Goal: Transaction & Acquisition: Purchase product/service

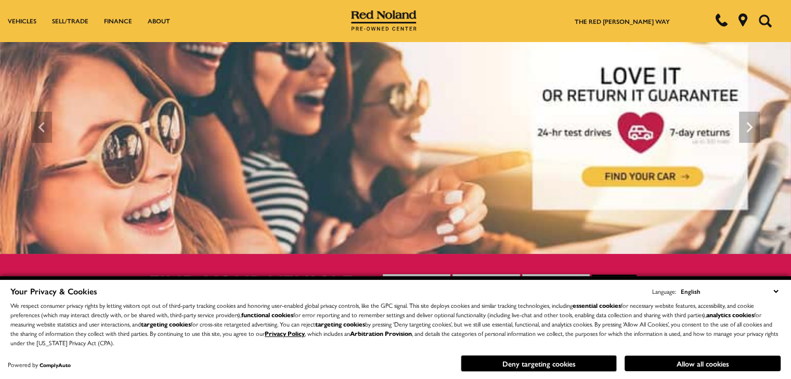
scroll to position [21, 0]
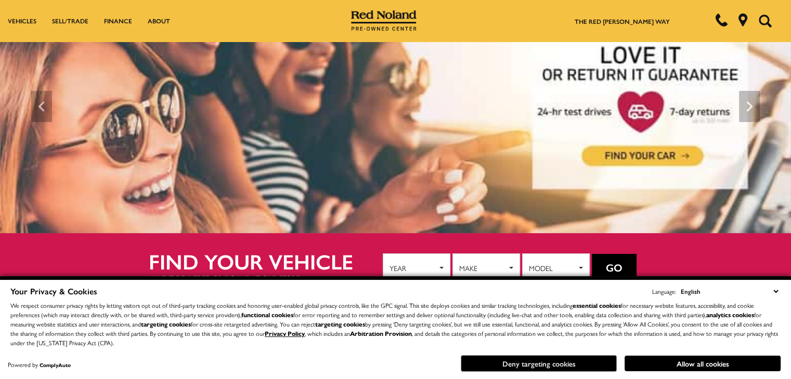
click at [564, 364] on button "Deny targeting cookies" at bounding box center [539, 364] width 156 height 17
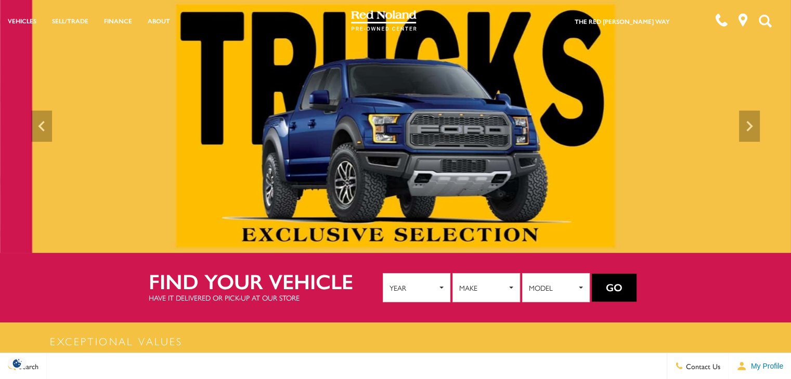
scroll to position [0, 0]
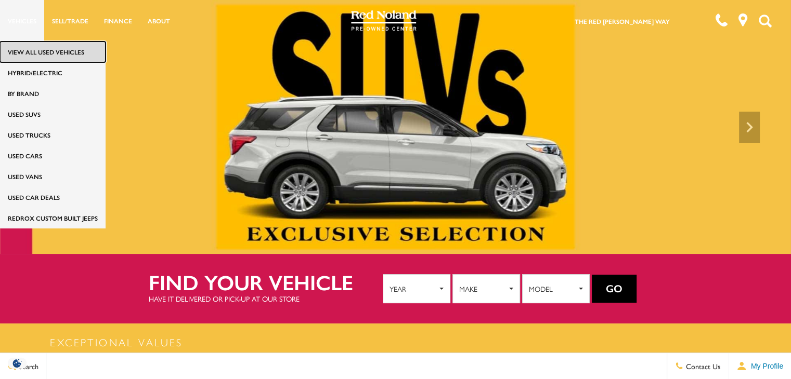
click at [35, 49] on link "View All Used Vehicles" at bounding box center [53, 52] width 106 height 21
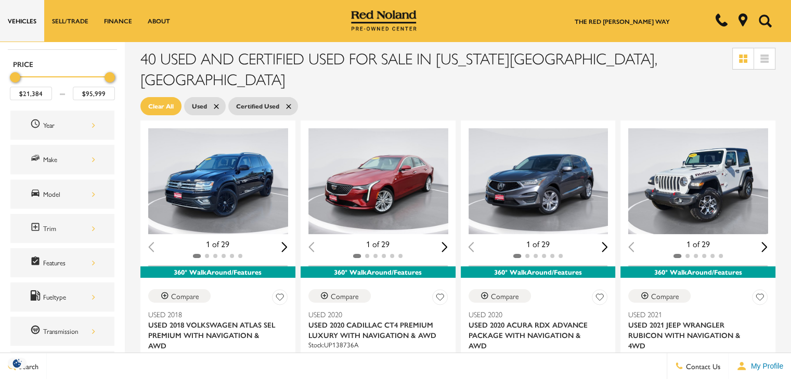
scroll to position [83, 0]
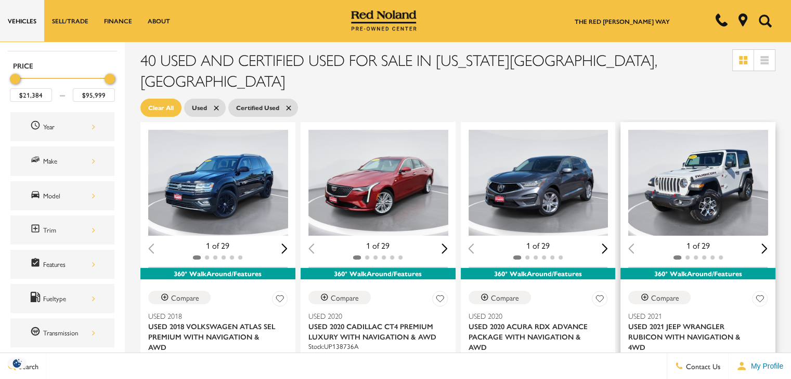
click at [767, 244] on div "Next slide" at bounding box center [764, 249] width 6 height 10
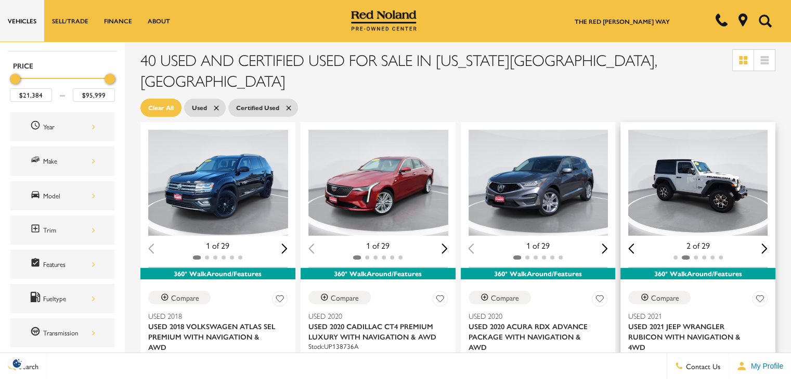
click at [767, 244] on div "Next slide" at bounding box center [764, 249] width 6 height 10
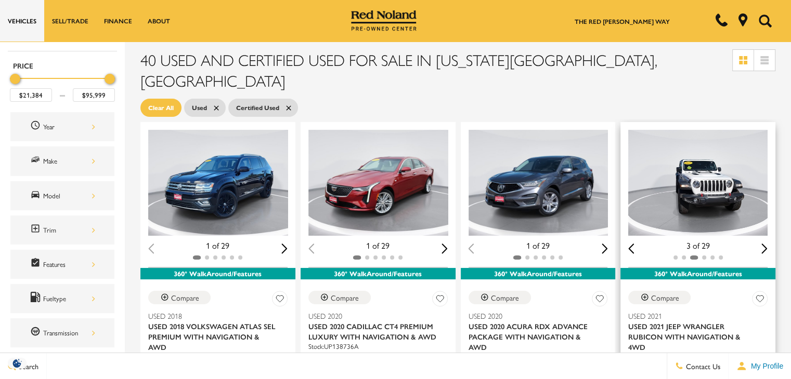
click at [767, 244] on div "Next slide" at bounding box center [764, 249] width 6 height 10
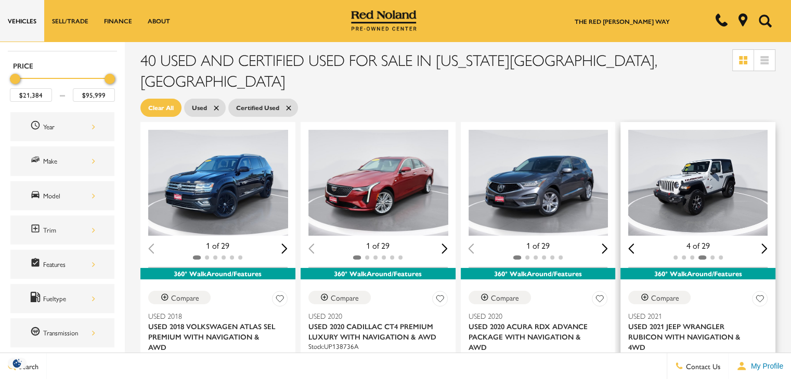
click at [767, 244] on div "Next slide" at bounding box center [764, 249] width 6 height 10
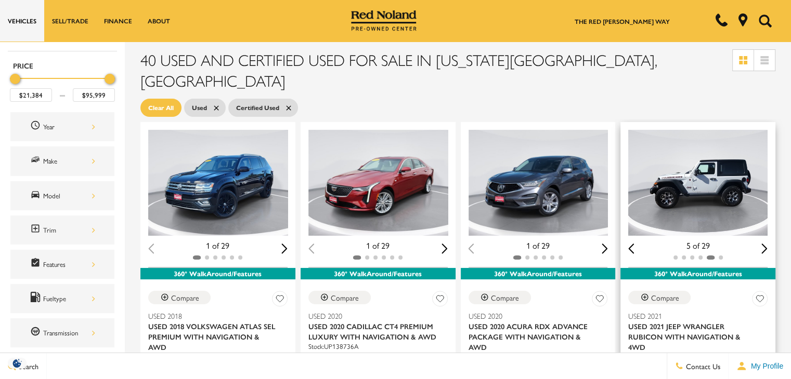
click at [767, 244] on div "Next slide" at bounding box center [764, 249] width 6 height 10
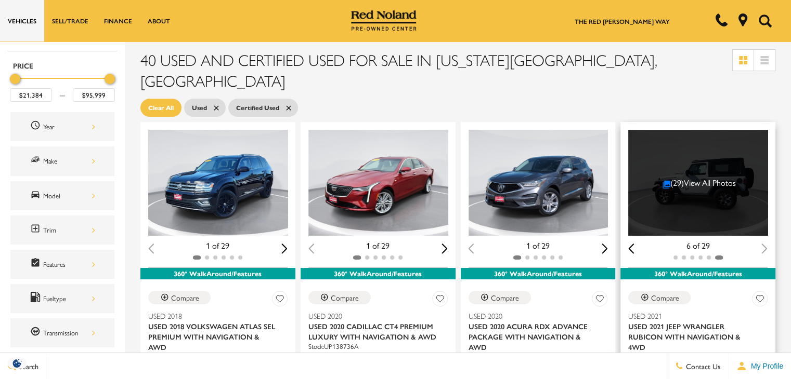
click at [767, 240] on div "6 of 29" at bounding box center [697, 245] width 139 height 11
click at [701, 179] on div "(29) View All Photos" at bounding box center [698, 183] width 141 height 106
click at [698, 177] on link "(29) View All Photos" at bounding box center [699, 183] width 74 height 12
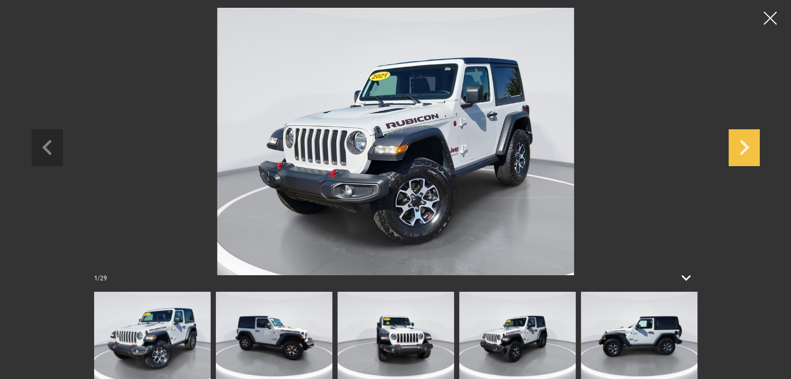
click at [743, 148] on icon "Next slide" at bounding box center [743, 146] width 31 height 34
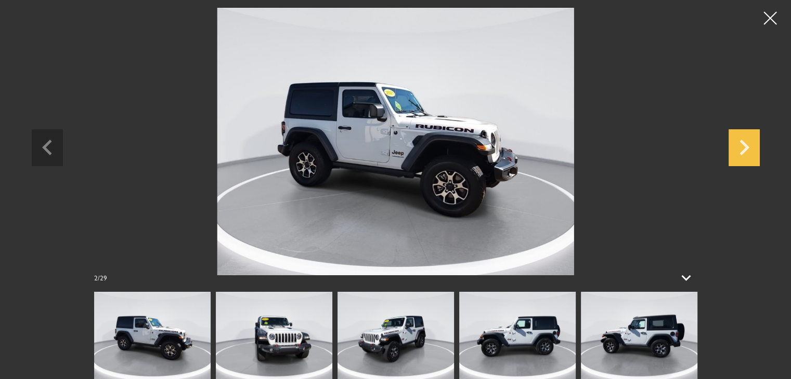
click at [743, 148] on icon "Next slide" at bounding box center [743, 146] width 31 height 34
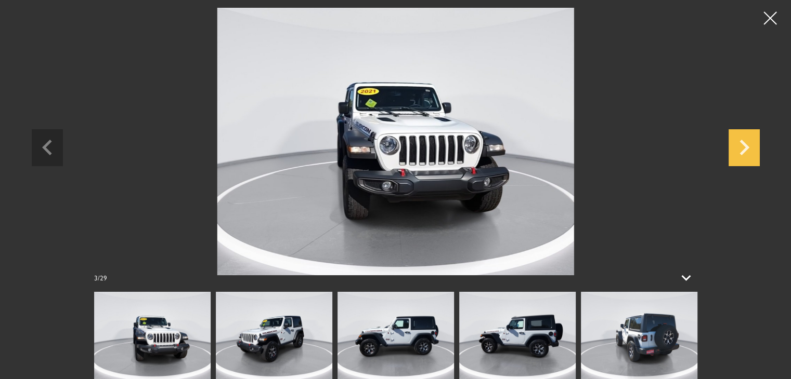
click at [743, 148] on icon "Next slide" at bounding box center [743, 146] width 31 height 34
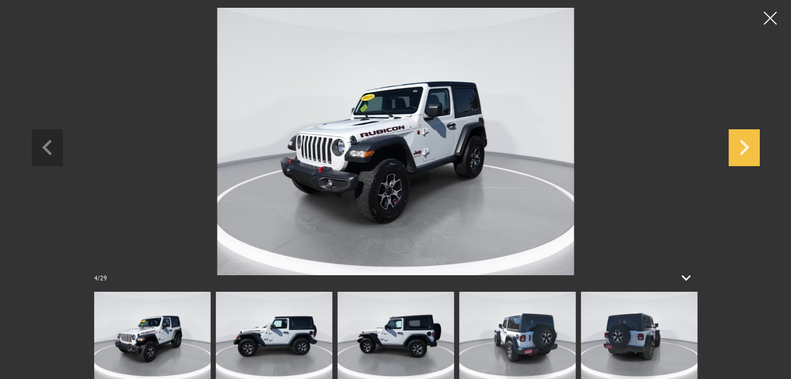
click at [743, 148] on icon "Next slide" at bounding box center [743, 146] width 31 height 34
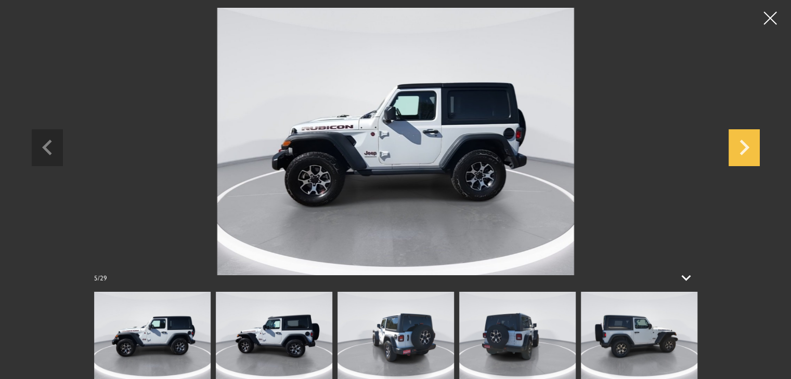
click at [743, 148] on icon "Next slide" at bounding box center [743, 146] width 31 height 34
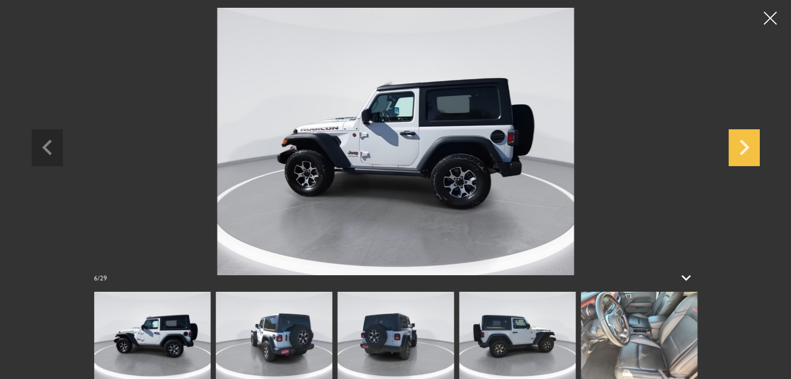
click at [743, 148] on icon "Next slide" at bounding box center [743, 146] width 31 height 34
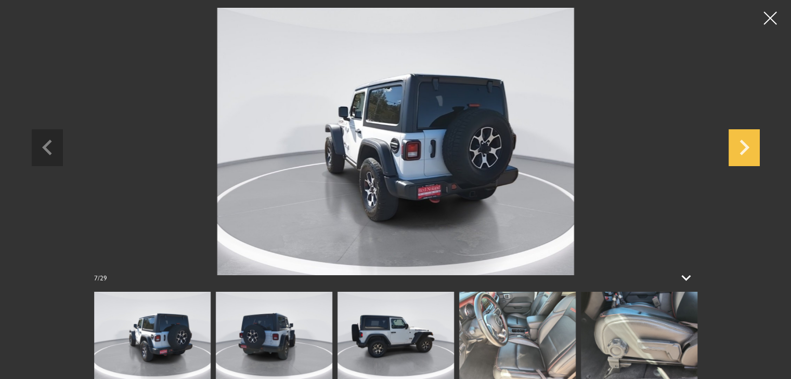
click at [743, 148] on icon "Next slide" at bounding box center [743, 146] width 31 height 34
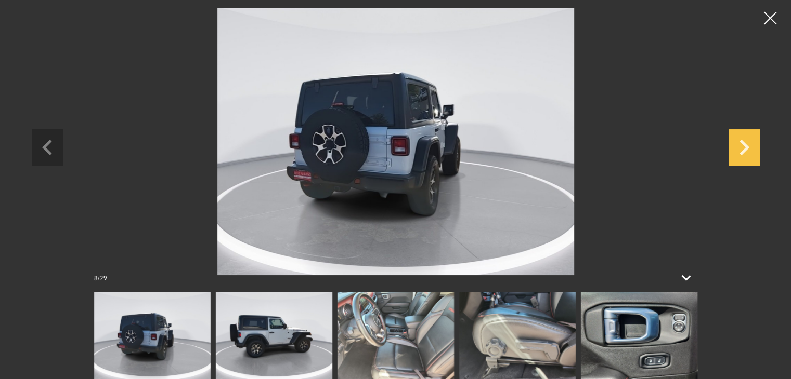
click at [743, 148] on icon "Next slide" at bounding box center [743, 146] width 31 height 34
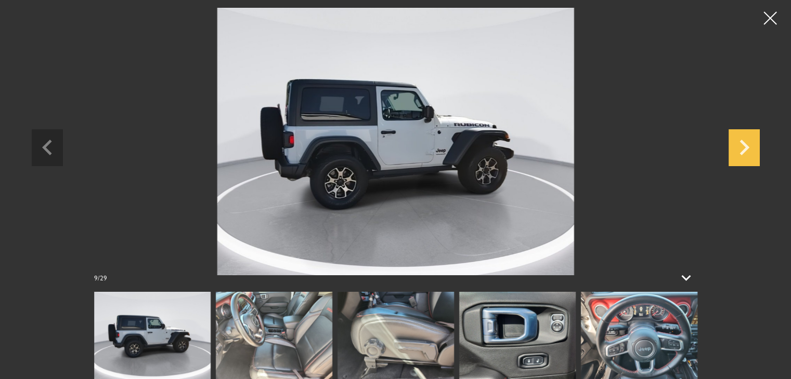
click at [743, 148] on icon "Next slide" at bounding box center [743, 146] width 31 height 34
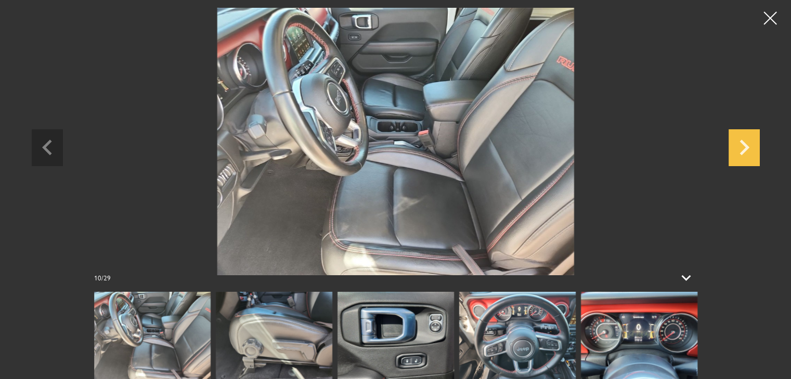
click at [743, 148] on icon "Next slide" at bounding box center [743, 146] width 31 height 34
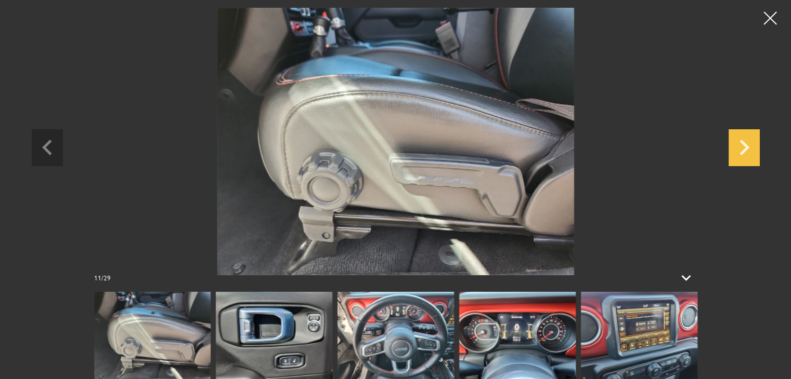
click at [743, 148] on icon "Next slide" at bounding box center [743, 146] width 31 height 34
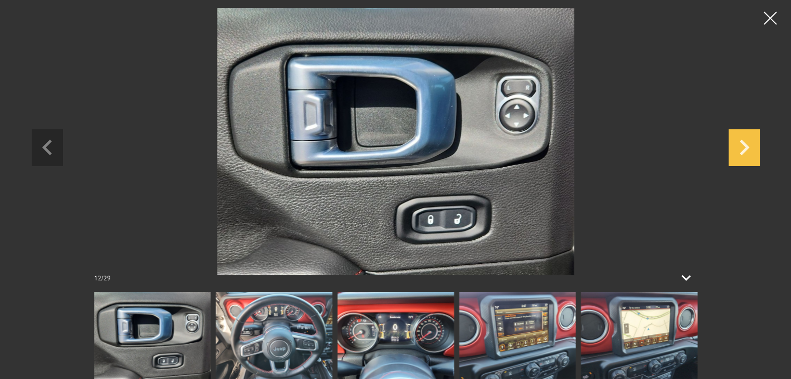
click at [743, 148] on icon "Next slide" at bounding box center [743, 146] width 31 height 34
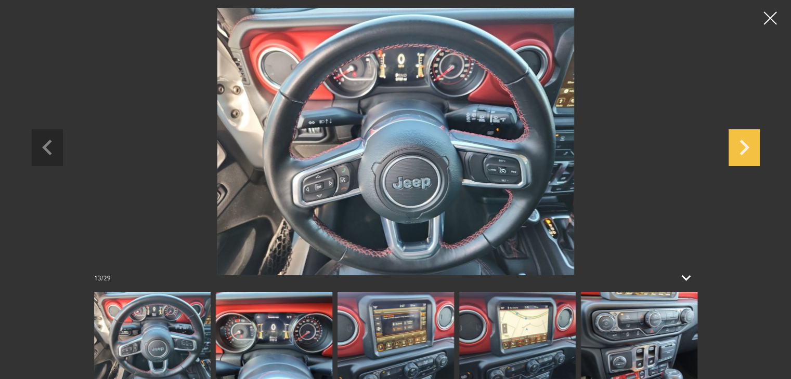
click at [743, 148] on icon "Next slide" at bounding box center [743, 146] width 31 height 34
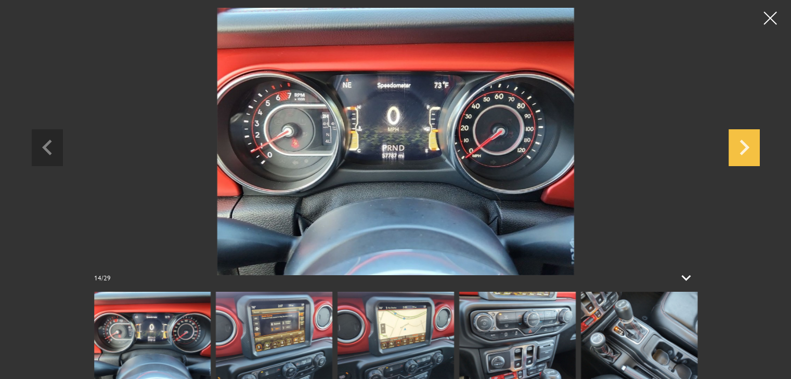
click at [743, 148] on icon "Next slide" at bounding box center [743, 146] width 31 height 34
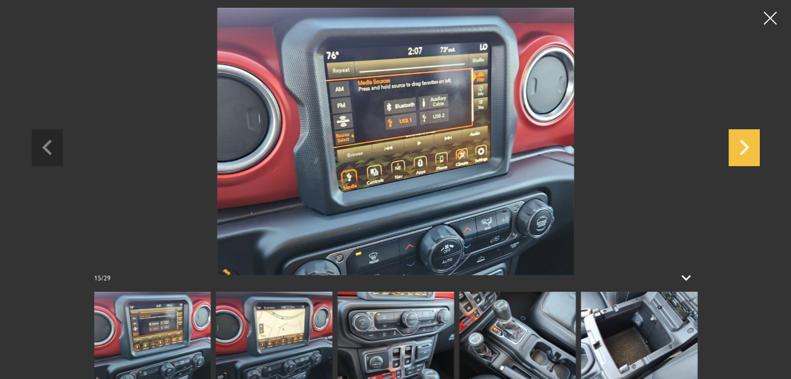
click at [743, 148] on icon "Next slide" at bounding box center [743, 146] width 31 height 34
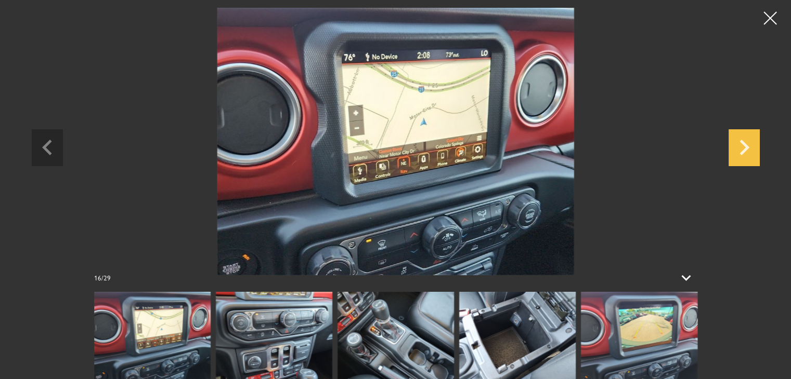
click at [743, 148] on icon "Next slide" at bounding box center [743, 146] width 31 height 34
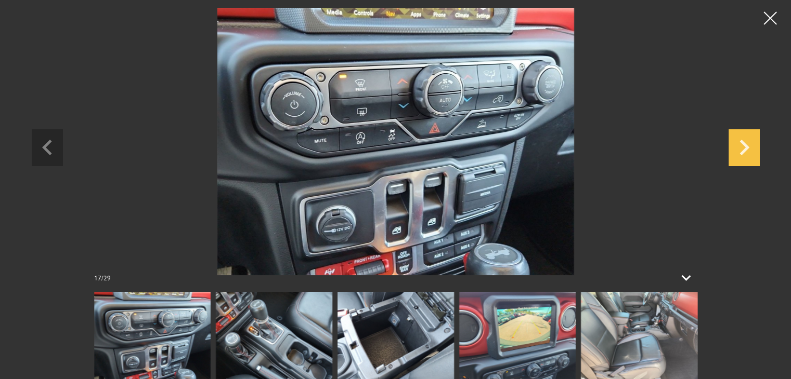
click at [743, 148] on icon "Next slide" at bounding box center [743, 146] width 31 height 34
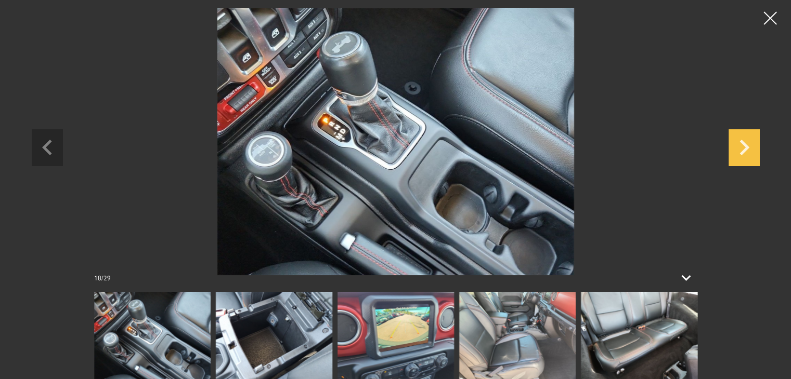
click at [743, 148] on icon "Next slide" at bounding box center [743, 146] width 31 height 34
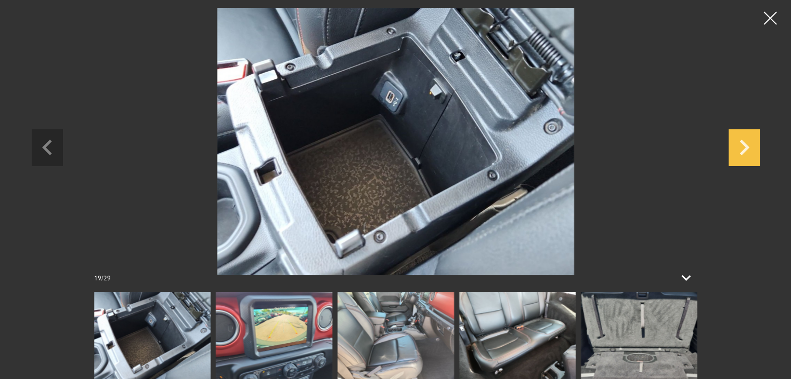
click at [743, 148] on icon "Next slide" at bounding box center [743, 146] width 31 height 34
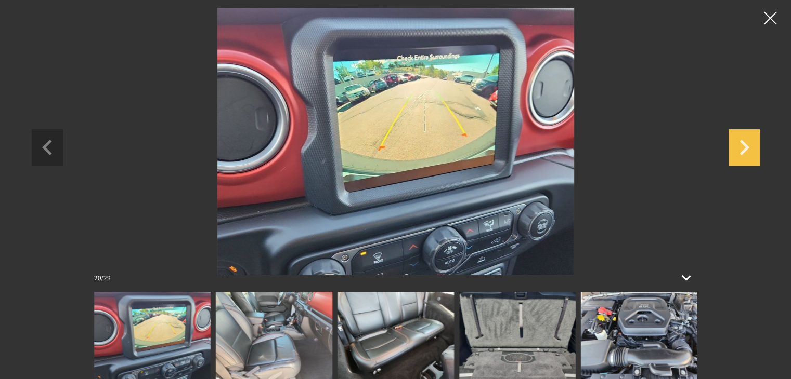
click at [743, 148] on icon "Next slide" at bounding box center [743, 146] width 31 height 34
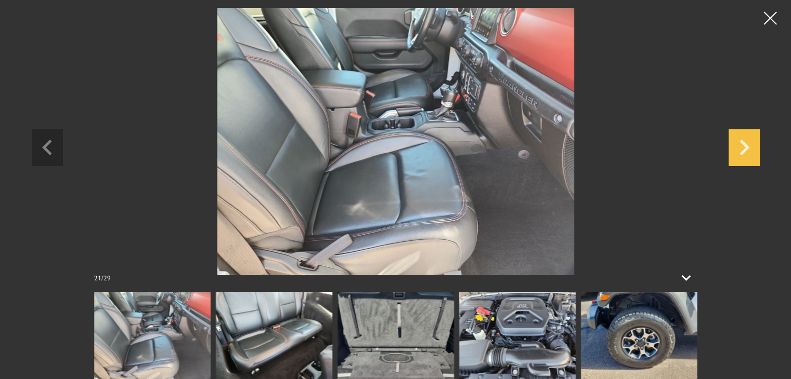
click at [743, 148] on icon "Next slide" at bounding box center [743, 146] width 31 height 34
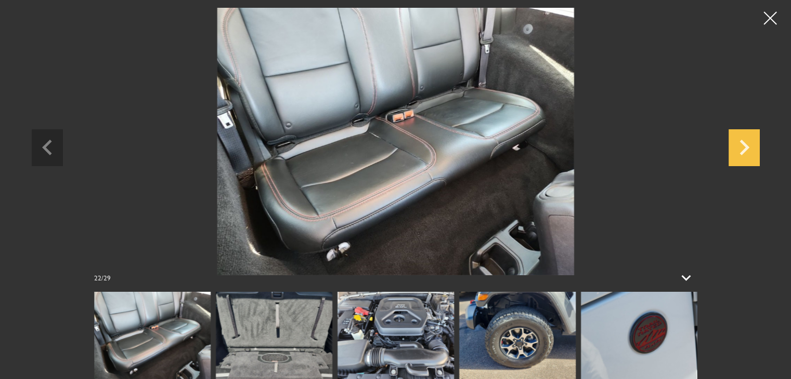
click at [743, 148] on icon "Next slide" at bounding box center [743, 146] width 31 height 34
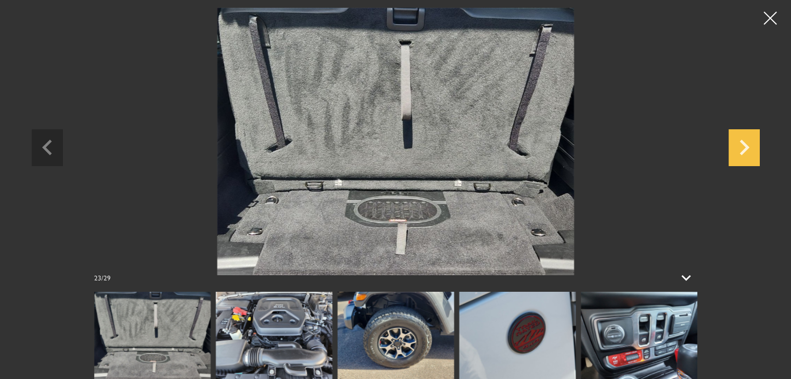
click at [743, 148] on icon "Next slide" at bounding box center [743, 146] width 31 height 34
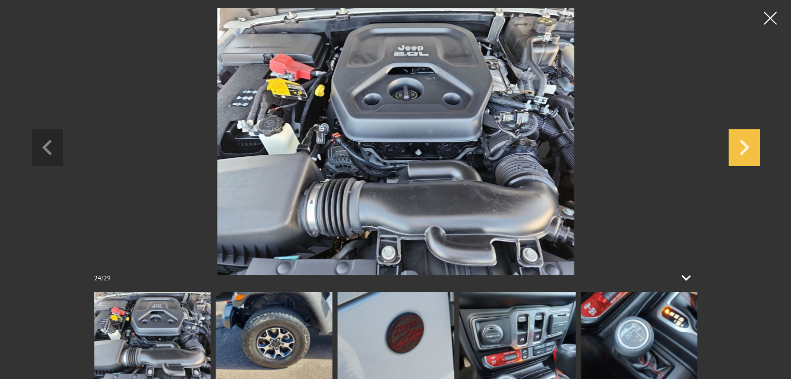
click at [743, 148] on icon "Next slide" at bounding box center [743, 146] width 31 height 34
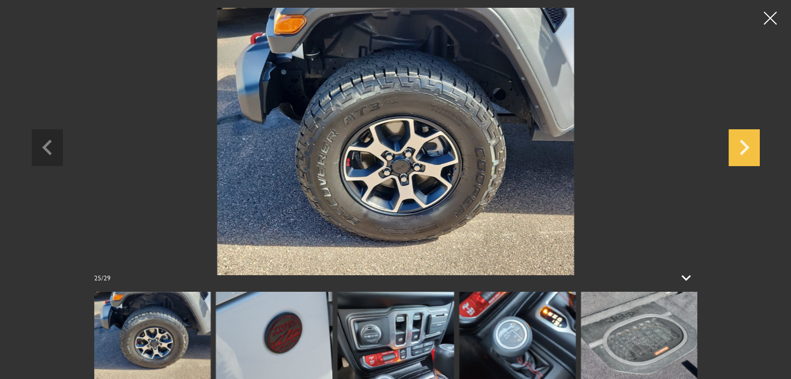
click at [743, 148] on icon "Next slide" at bounding box center [743, 146] width 31 height 34
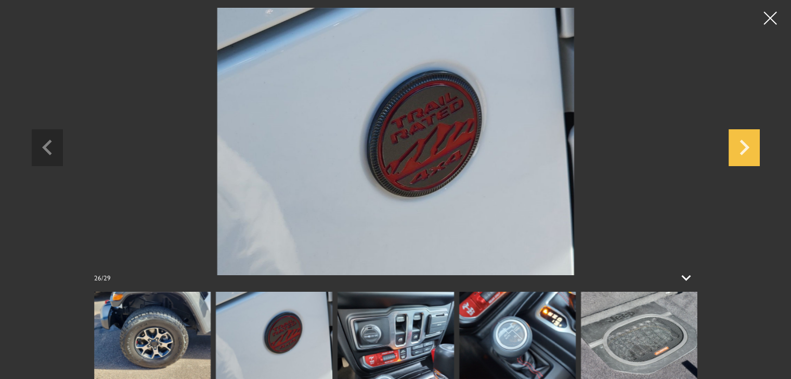
click at [743, 148] on icon "Next slide" at bounding box center [743, 146] width 31 height 34
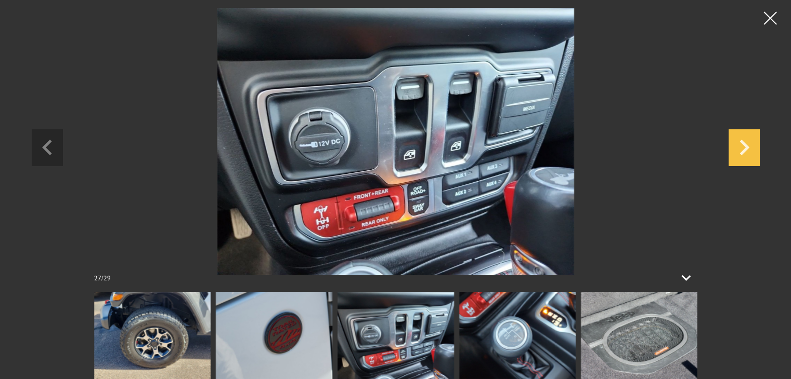
click at [743, 148] on icon "Next slide" at bounding box center [743, 146] width 31 height 34
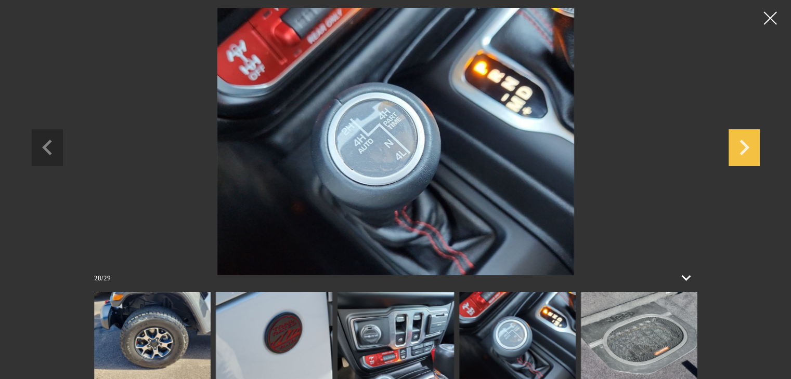
click at [743, 148] on icon "Next slide" at bounding box center [743, 146] width 31 height 34
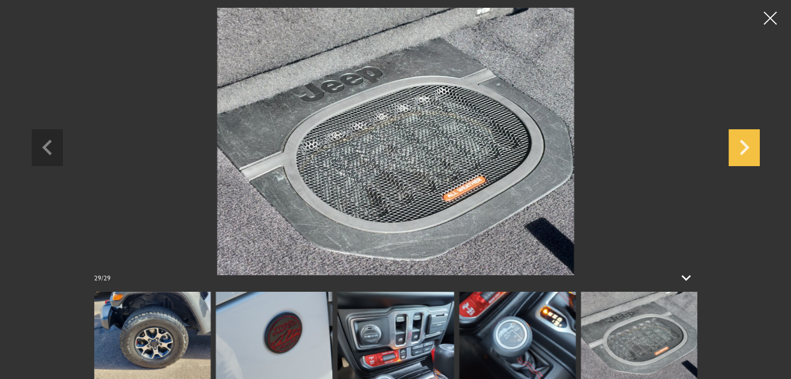
click at [743, 148] on icon "Next slide" at bounding box center [743, 146] width 31 height 34
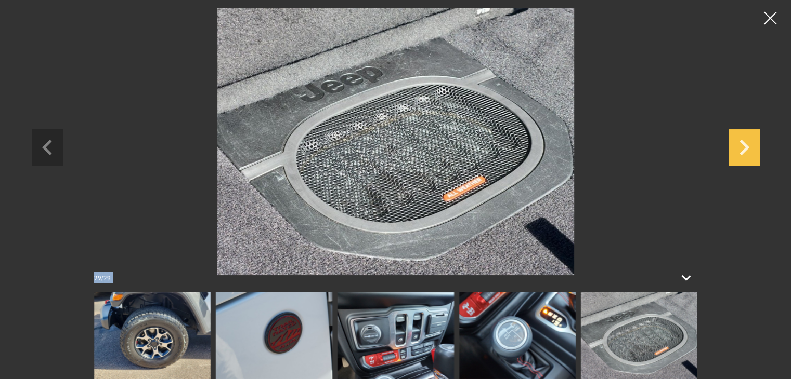
click at [743, 148] on icon "Next slide" at bounding box center [743, 146] width 31 height 34
click at [770, 21] on div at bounding box center [770, 19] width 28 height 28
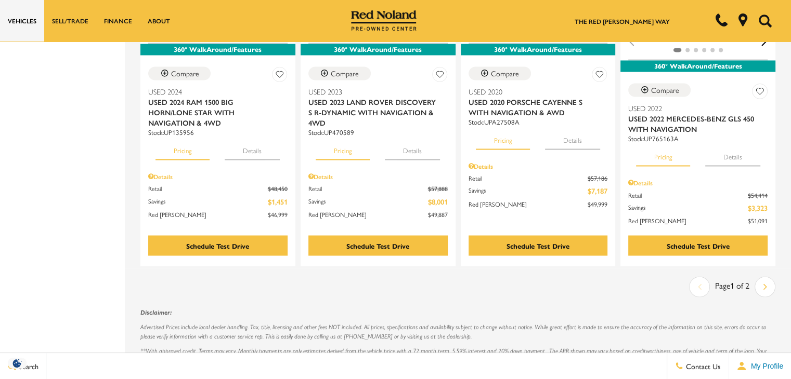
scroll to position [1805, 0]
